Goal: Information Seeking & Learning: Learn about a topic

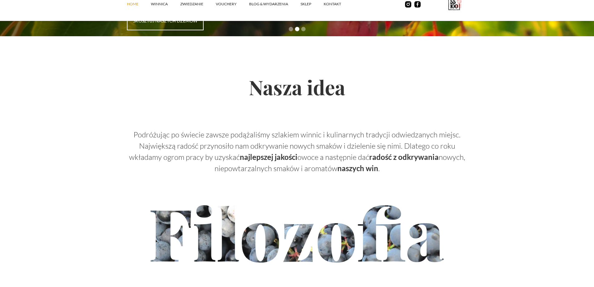
scroll to position [1997, 0]
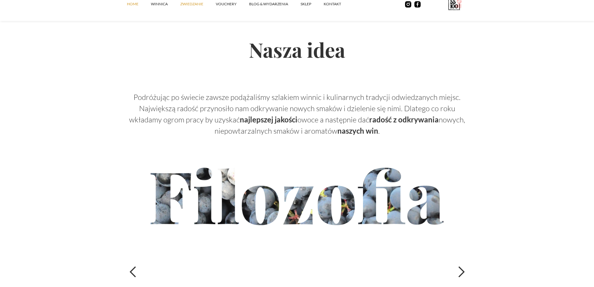
click at [205, 4] on link "ZWIEDZANIE" at bounding box center [198, 4] width 36 height 19
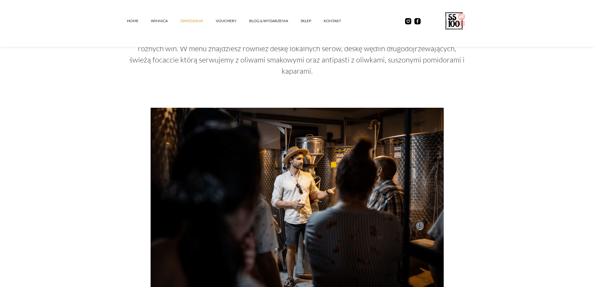
scroll to position [423, 0]
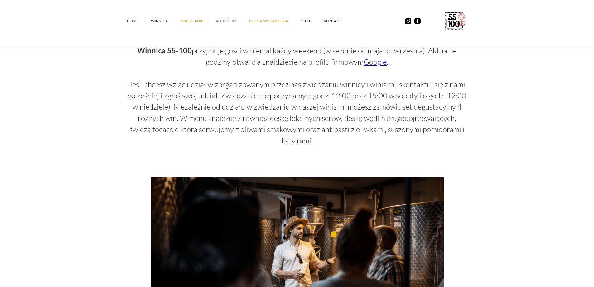
click at [280, 19] on link "Blog & Wydarzenia" at bounding box center [274, 21] width 51 height 19
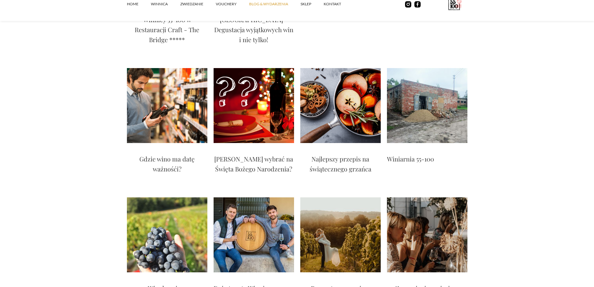
scroll to position [1529, 0]
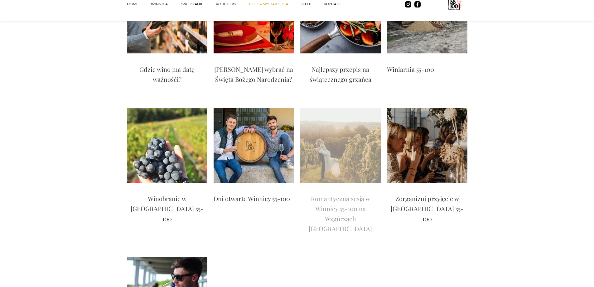
click at [329, 193] on p "Romantyczna sesja w Winnicy 55-100 na Wzgórzach Trzebnickich" at bounding box center [340, 213] width 80 height 40
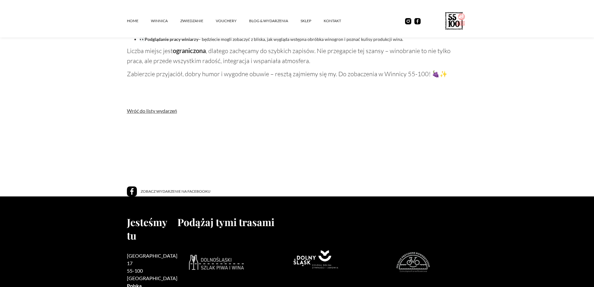
scroll to position [664, 0]
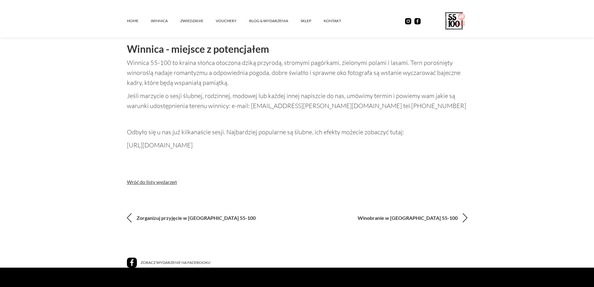
scroll to position [441, 0]
